Goal: Task Accomplishment & Management: Manage account settings

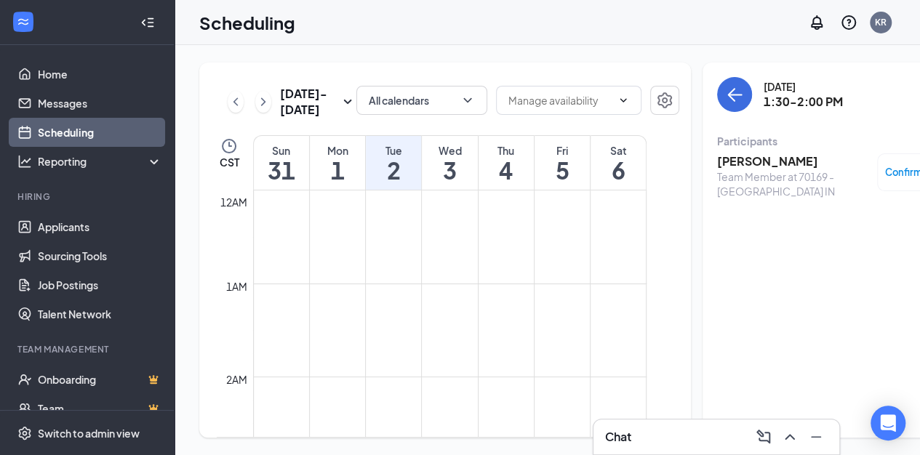
scroll to position [1200, 0]
click at [465, 284] on div "1" at bounding box center [466, 284] width 73 height 15
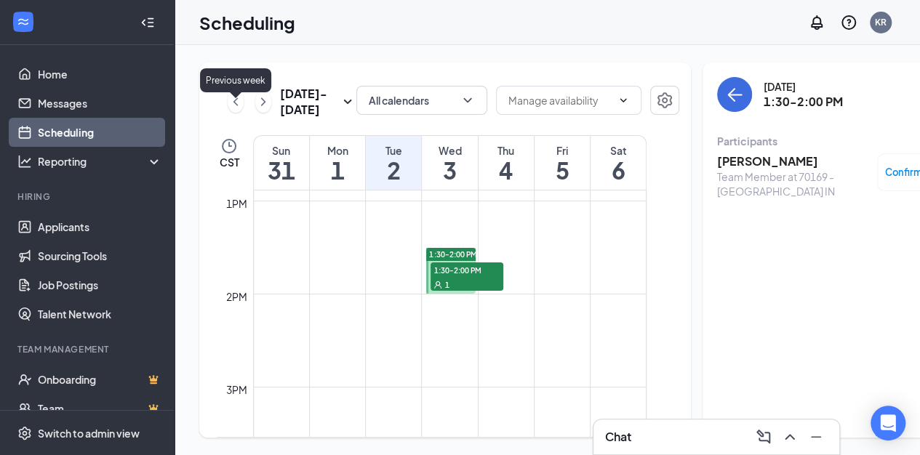
click at [231, 97] on icon "ChevronLeft" at bounding box center [235, 101] width 15 height 17
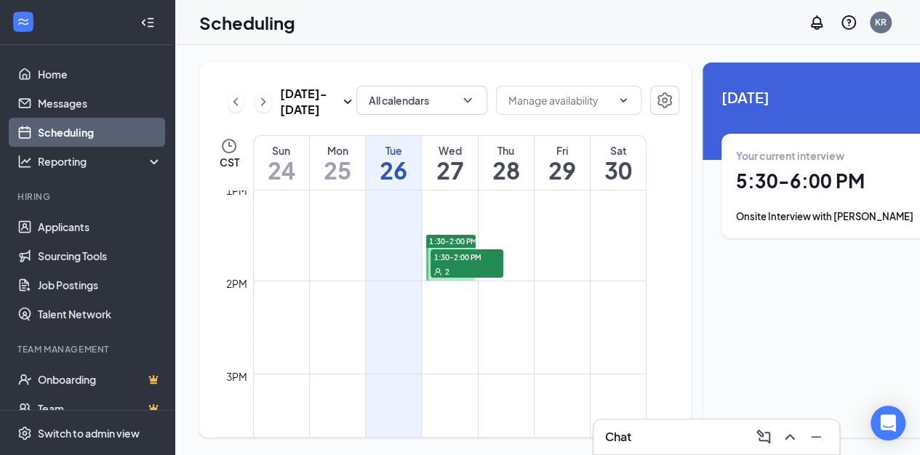
scroll to position [1200, 0]
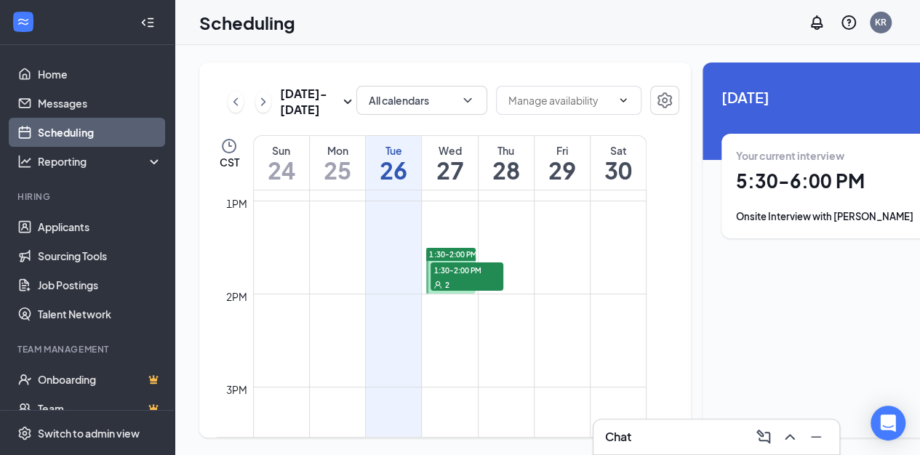
click at [442, 277] on span "1:30-2:00 PM" at bounding box center [466, 269] width 73 height 15
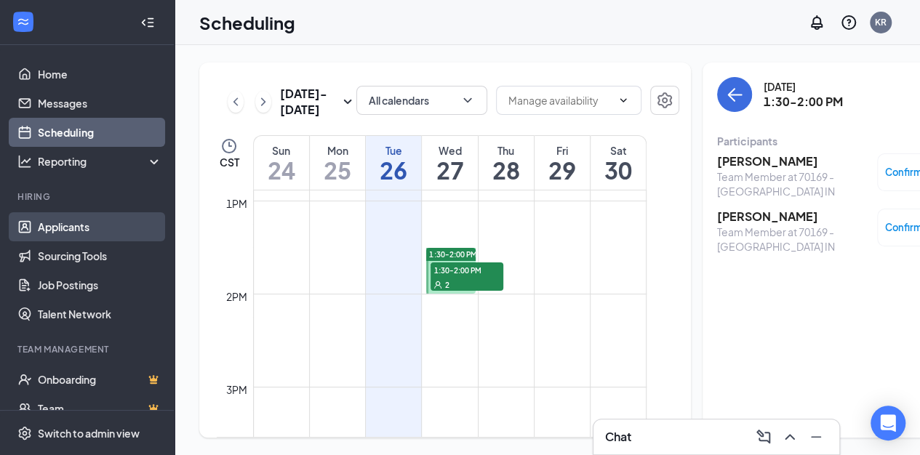
click at [67, 225] on link "Applicants" at bounding box center [100, 226] width 124 height 29
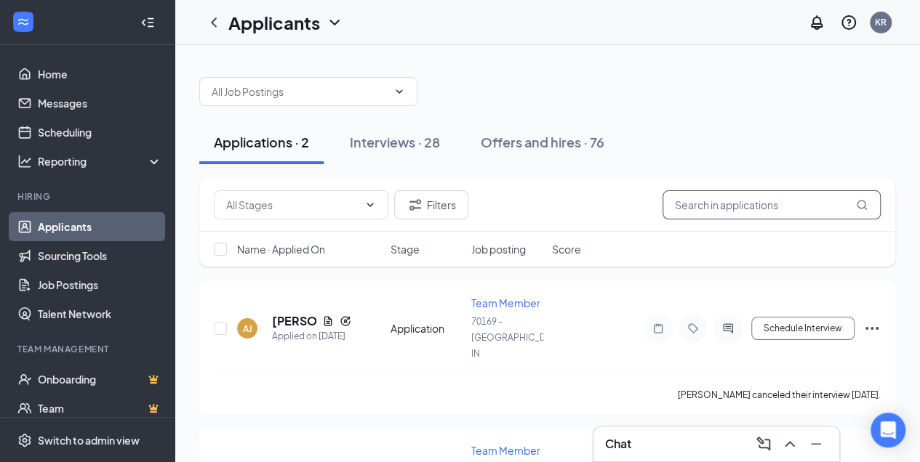
click at [694, 209] on input "text" at bounding box center [771, 204] width 218 height 29
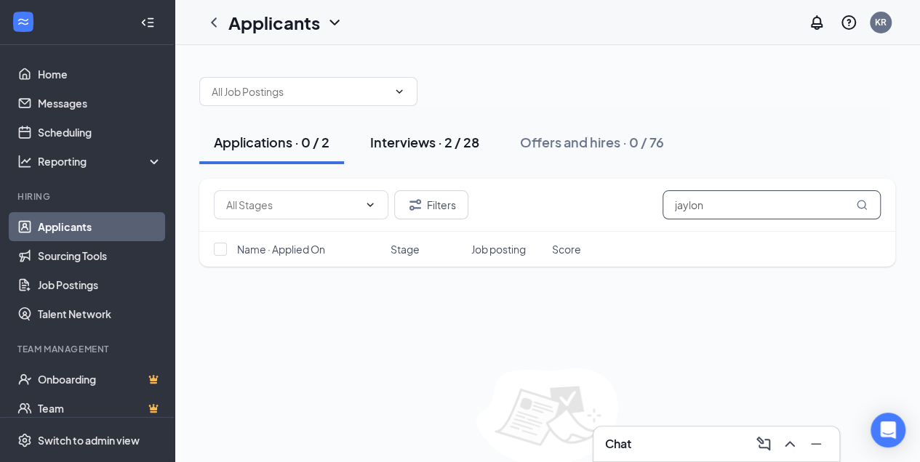
type input "jaylon"
click at [403, 144] on div "Interviews · 2 / 28" at bounding box center [424, 142] width 109 height 18
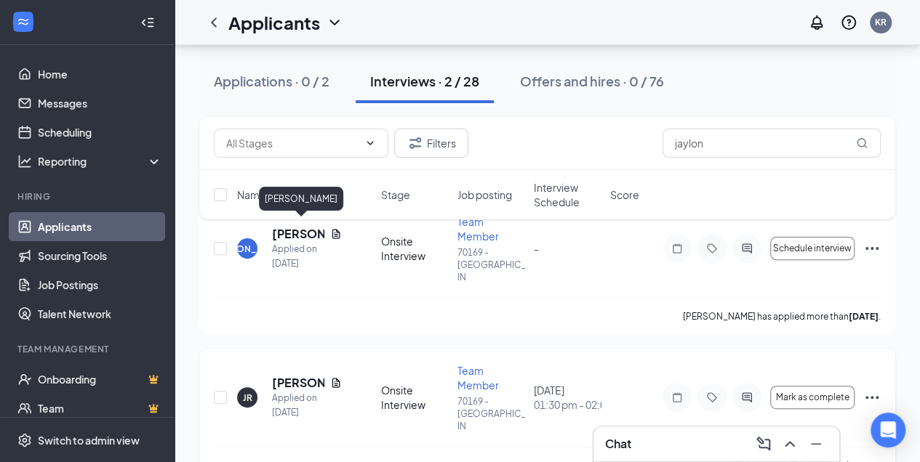
scroll to position [97, 0]
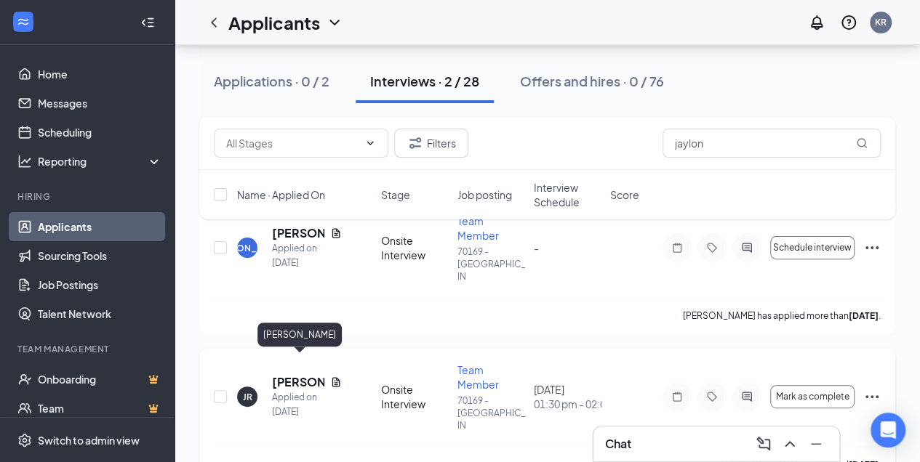
click at [284, 374] on h5 "[PERSON_NAME]" at bounding box center [298, 382] width 52 height 16
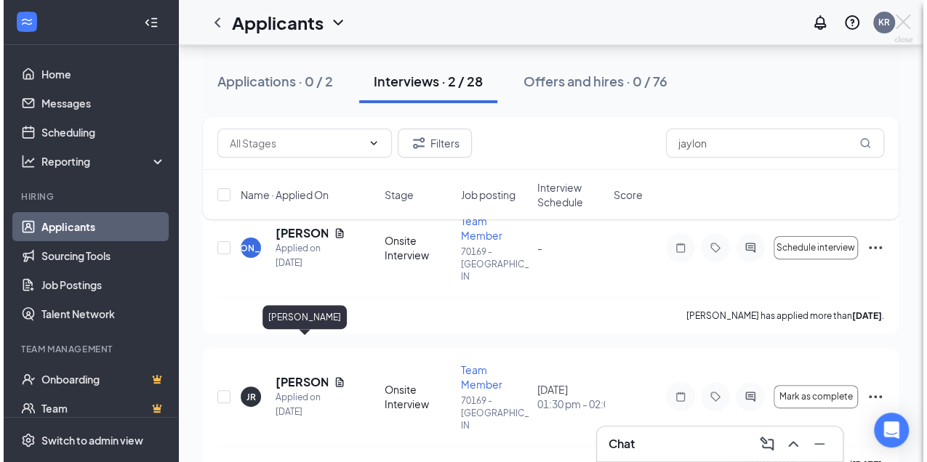
scroll to position [85, 0]
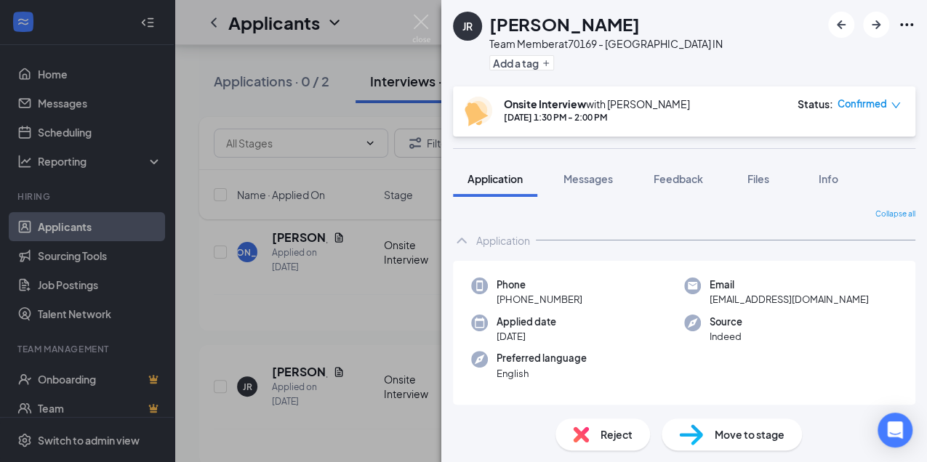
click at [856, 109] on span "Confirmed" at bounding box center [862, 104] width 49 height 15
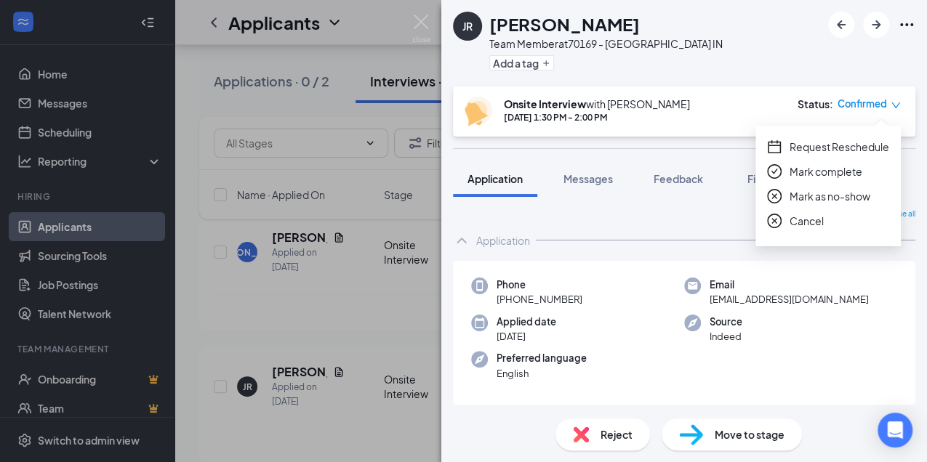
click at [806, 169] on span "Mark complete" at bounding box center [826, 172] width 73 height 16
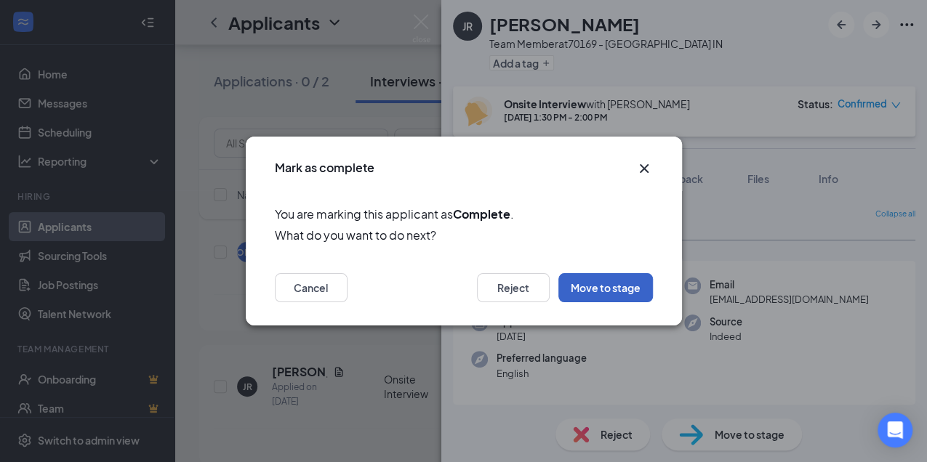
click at [614, 288] on button "Move to stage" at bounding box center [605, 287] width 95 height 29
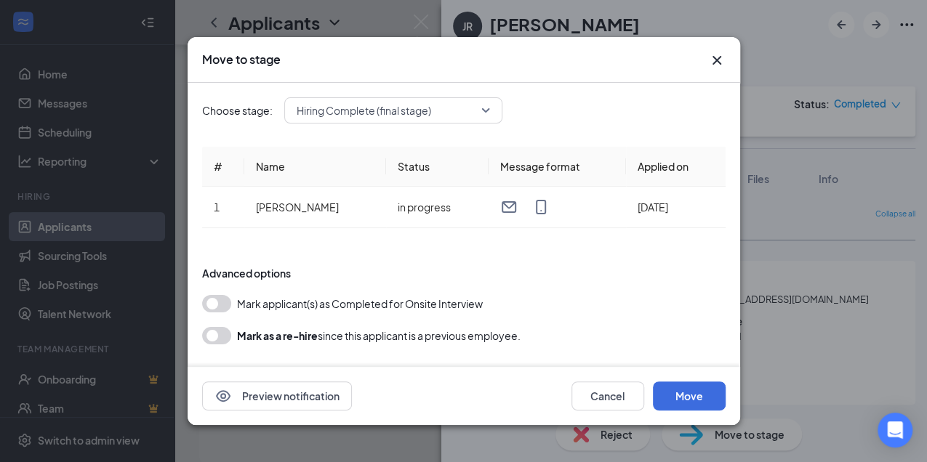
click at [222, 308] on button "button" at bounding box center [216, 303] width 29 height 17
click at [691, 395] on button "Move" at bounding box center [689, 396] width 73 height 29
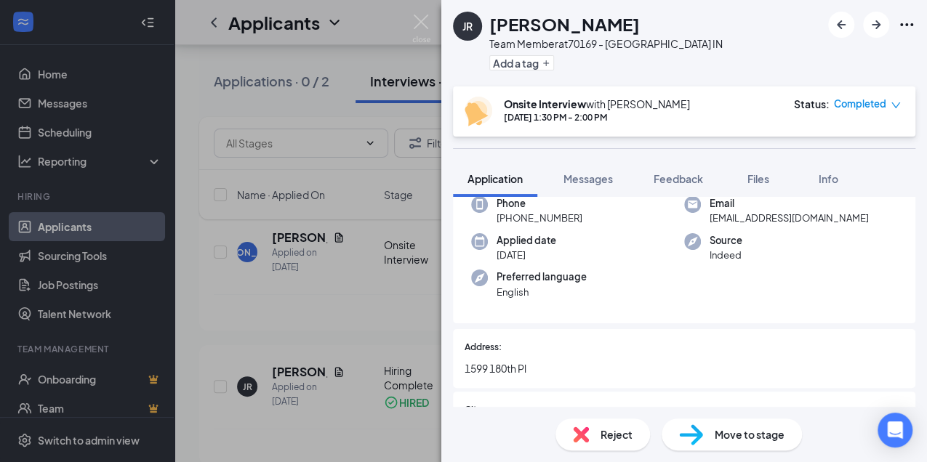
scroll to position [0, 0]
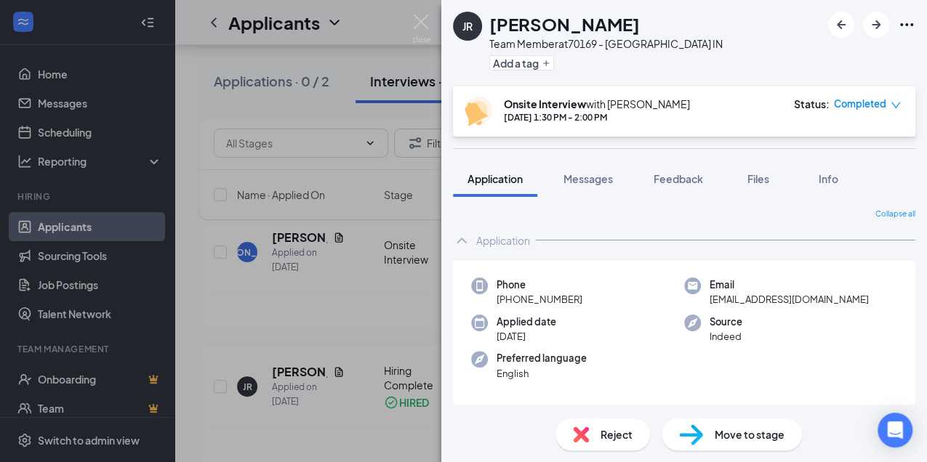
click at [740, 440] on span "Move to stage" at bounding box center [750, 435] width 70 height 16
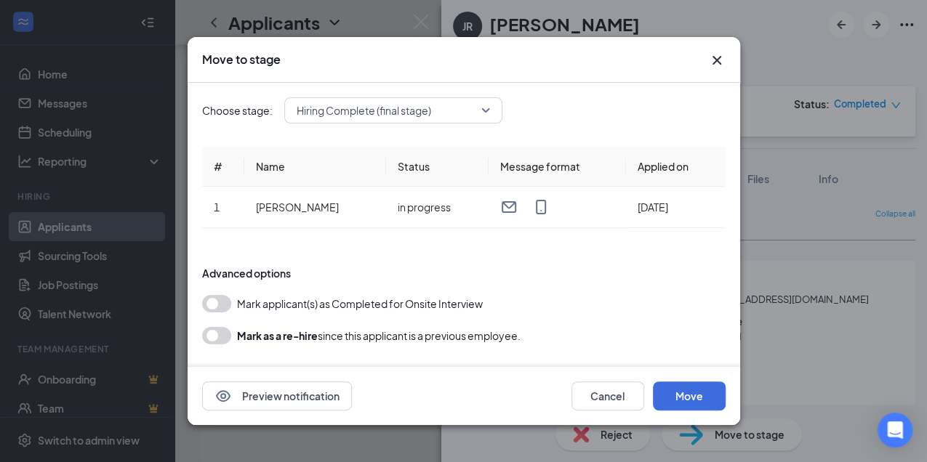
click at [212, 300] on button "button" at bounding box center [216, 303] width 29 height 17
click at [678, 398] on button "Move" at bounding box center [689, 396] width 73 height 29
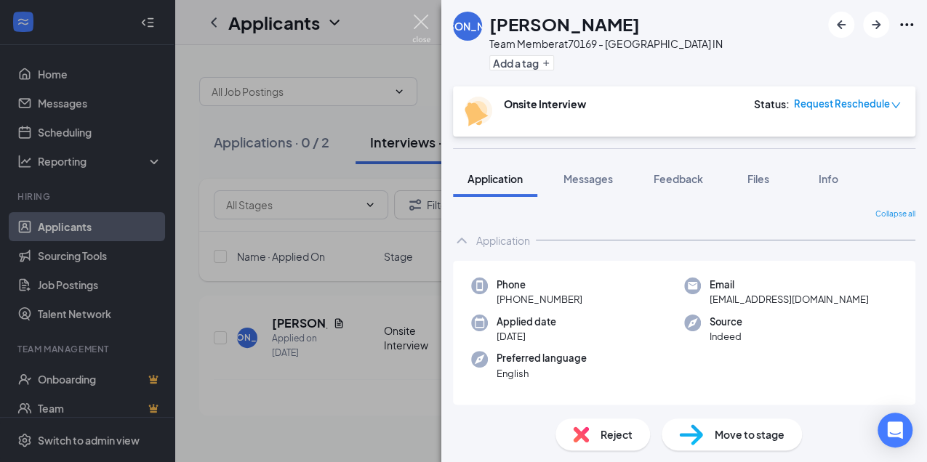
click at [420, 20] on img at bounding box center [421, 29] width 18 height 28
